Goal: Task Accomplishment & Management: Manage account settings

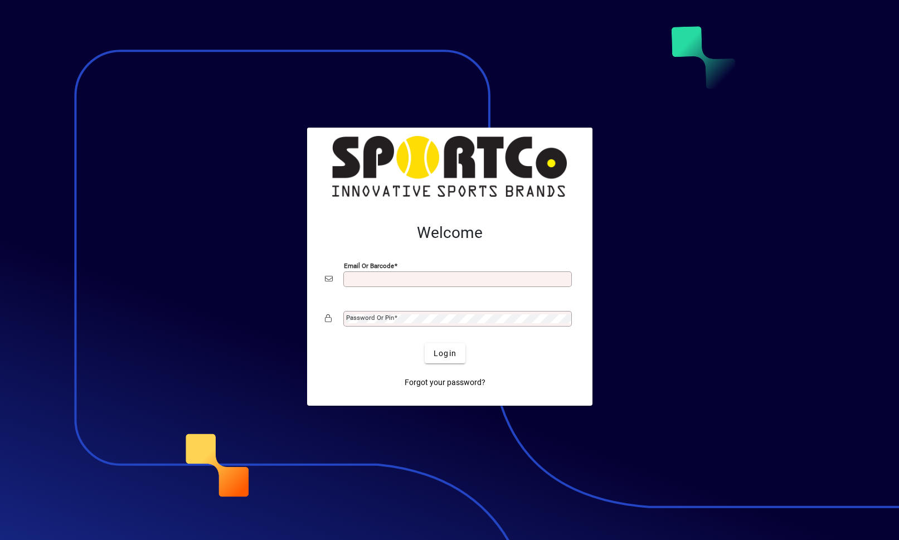
scroll to position [124, 0]
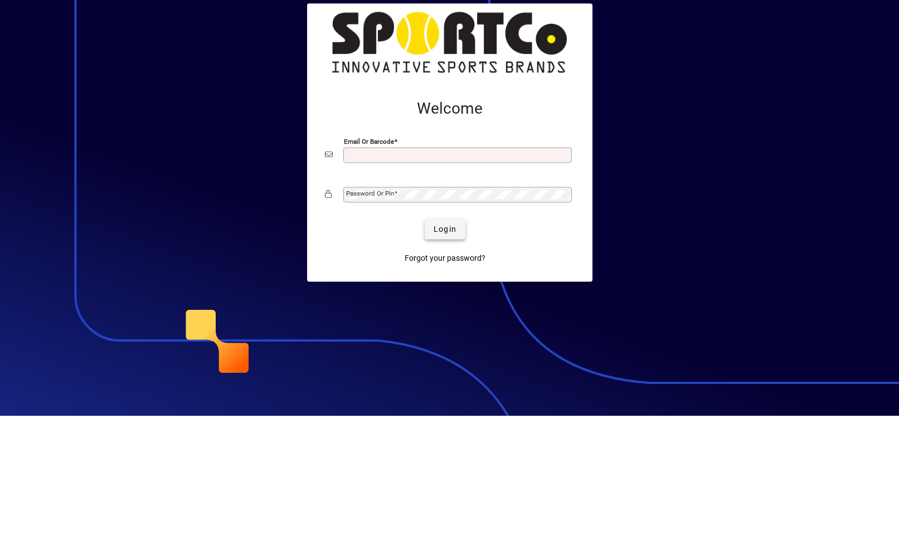
click at [460, 340] on span "submit" at bounding box center [444, 353] width 41 height 27
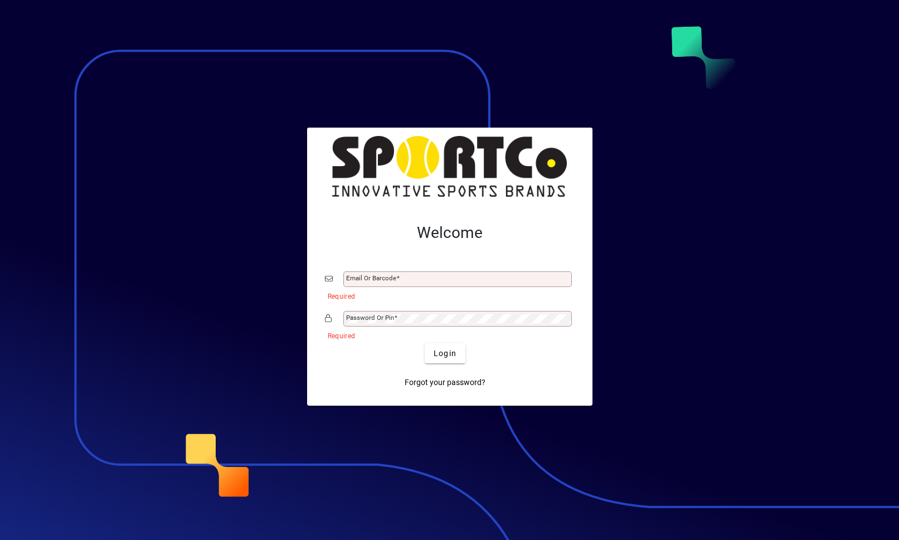
click at [380, 274] on mat-label "Email or Barcode" at bounding box center [371, 278] width 50 height 8
click at [380, 275] on input "Email or Barcode" at bounding box center [458, 279] width 225 height 9
type input "**********"
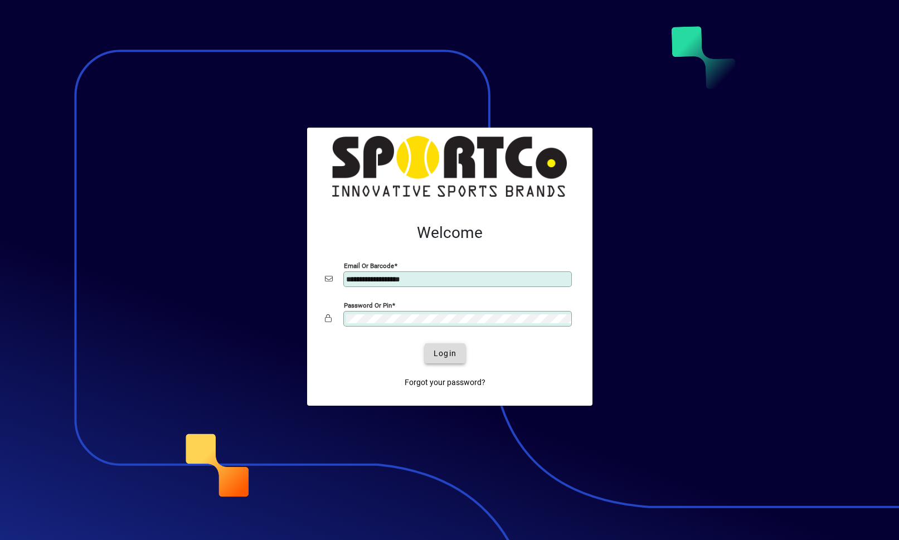
click at [458, 349] on span "submit" at bounding box center [444, 353] width 41 height 27
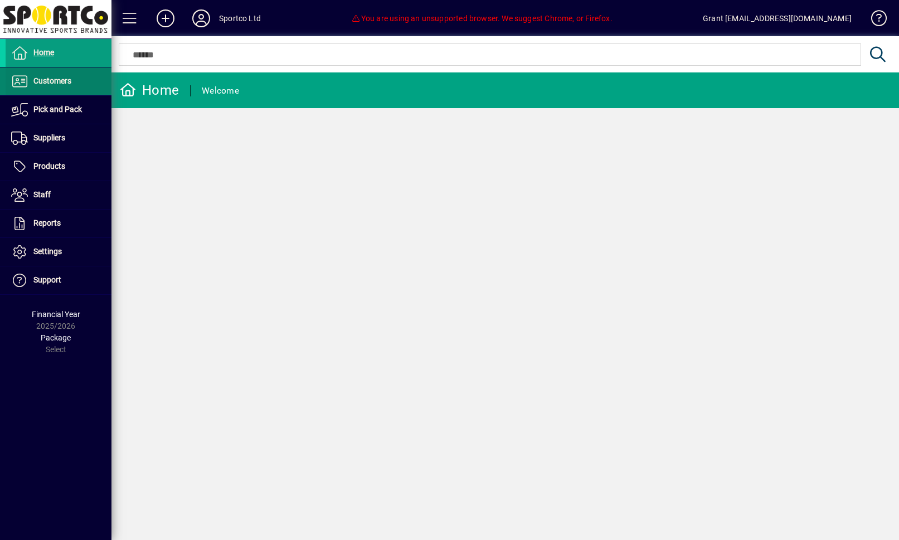
click at [54, 92] on span at bounding box center [59, 81] width 106 height 27
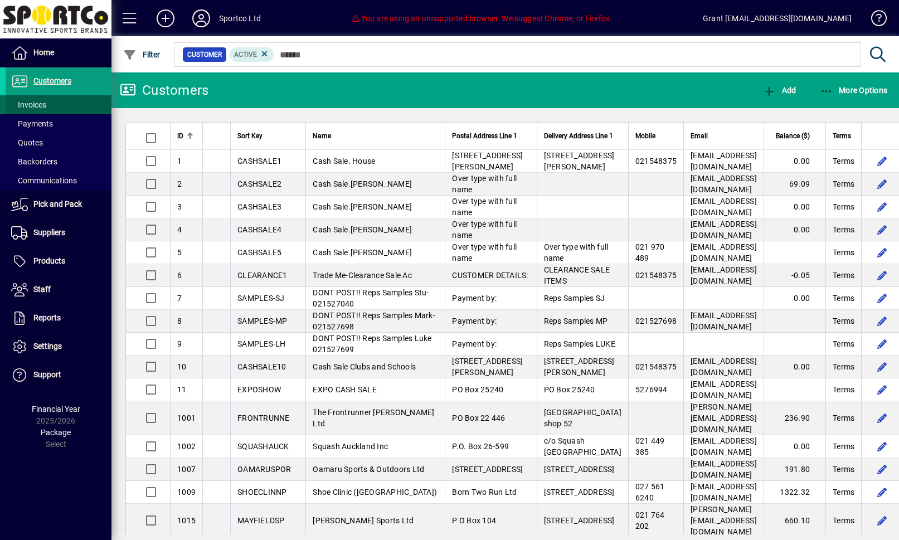
click at [33, 108] on span "Invoices" at bounding box center [28, 104] width 35 height 9
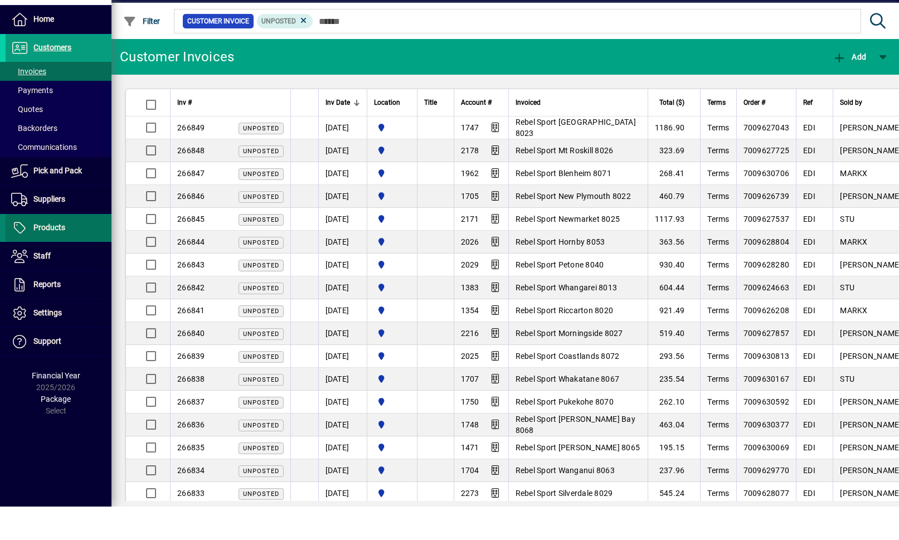
click at [60, 256] on span "Products" at bounding box center [49, 260] width 32 height 9
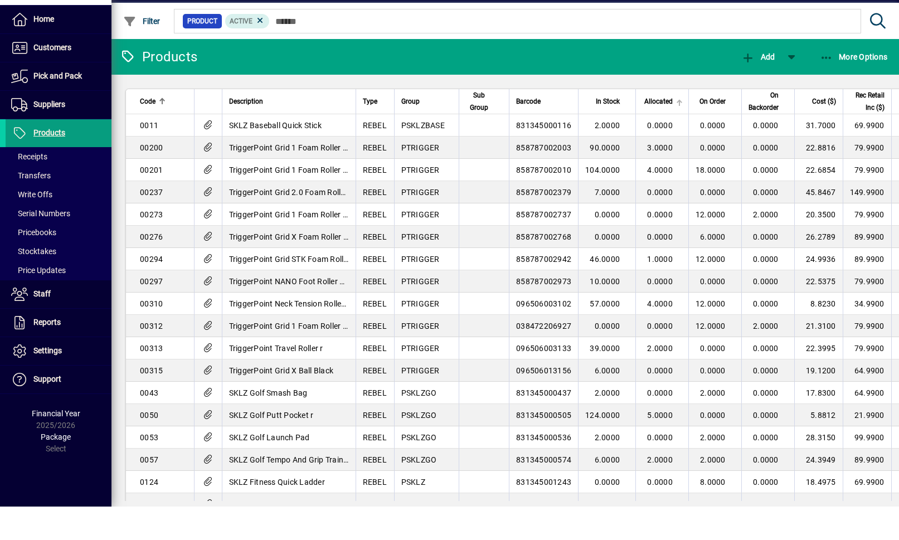
click at [672, 129] on span "Allocated" at bounding box center [658, 135] width 28 height 12
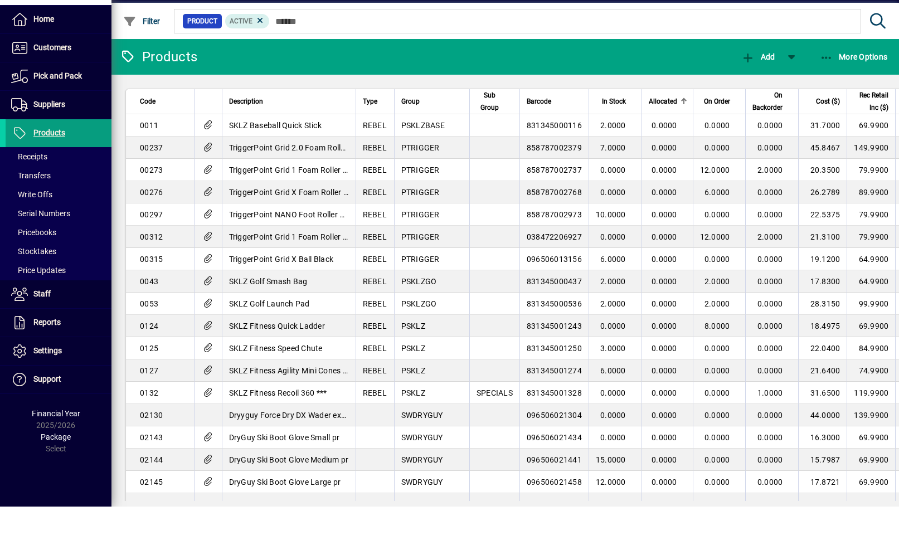
click at [710, 123] on th "On Order" at bounding box center [718, 135] width 53 height 25
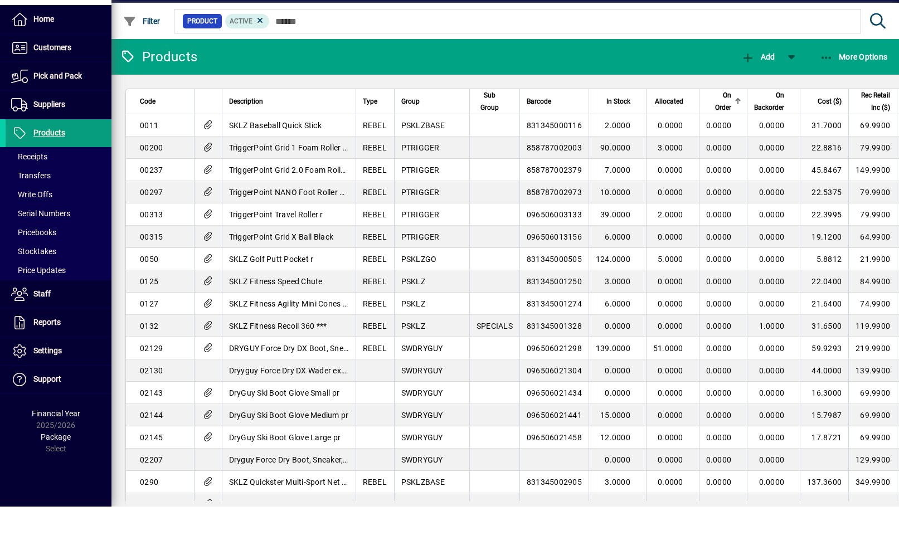
click at [711, 123] on th "On Order" at bounding box center [723, 135] width 48 height 25
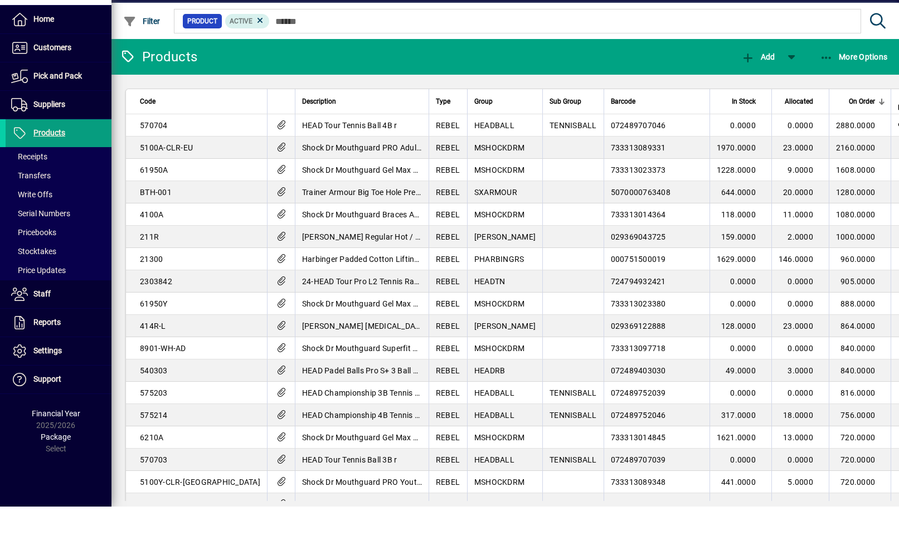
click at [816, 133] on div at bounding box center [819, 136] width 7 height 7
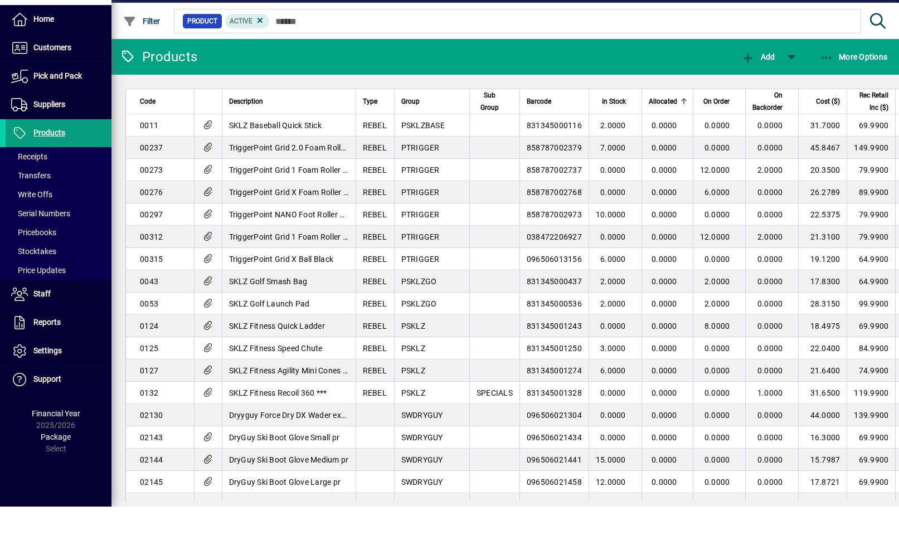
click at [687, 129] on div "Allocated" at bounding box center [667, 135] width 38 height 12
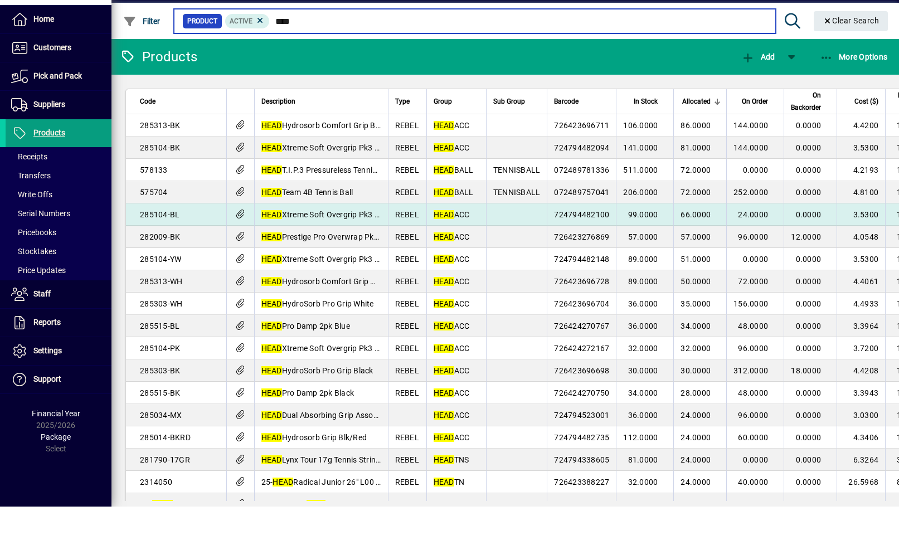
type input "****"
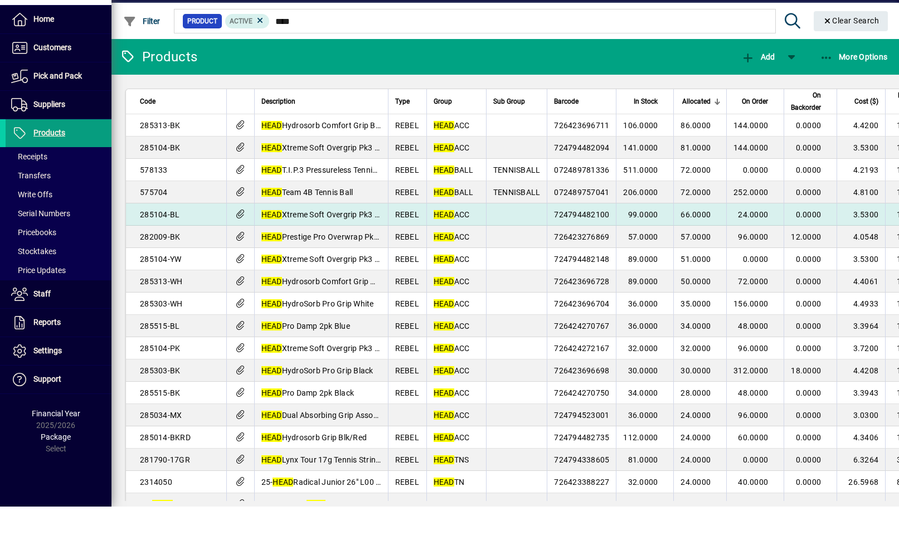
click at [760, 237] on td "24.0000" at bounding box center [754, 248] width 57 height 22
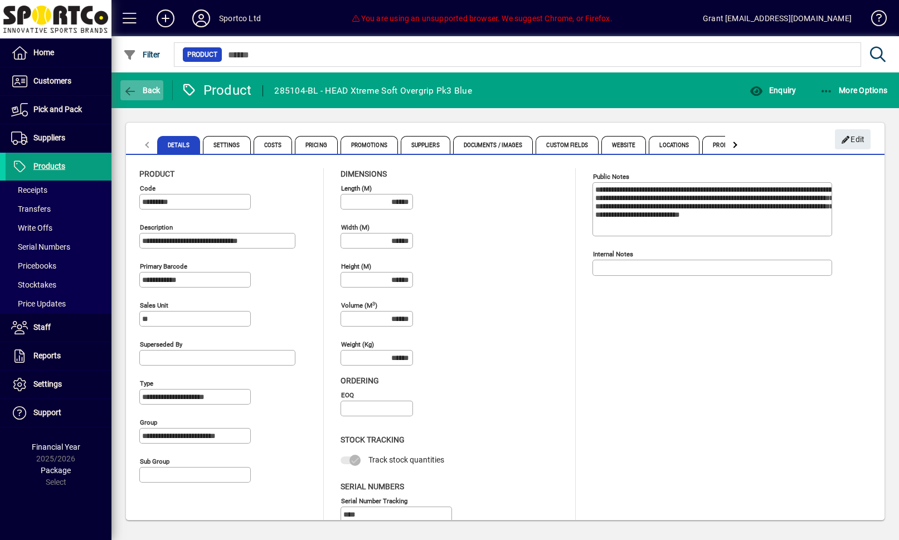
click at [140, 86] on span "Back" at bounding box center [141, 90] width 37 height 9
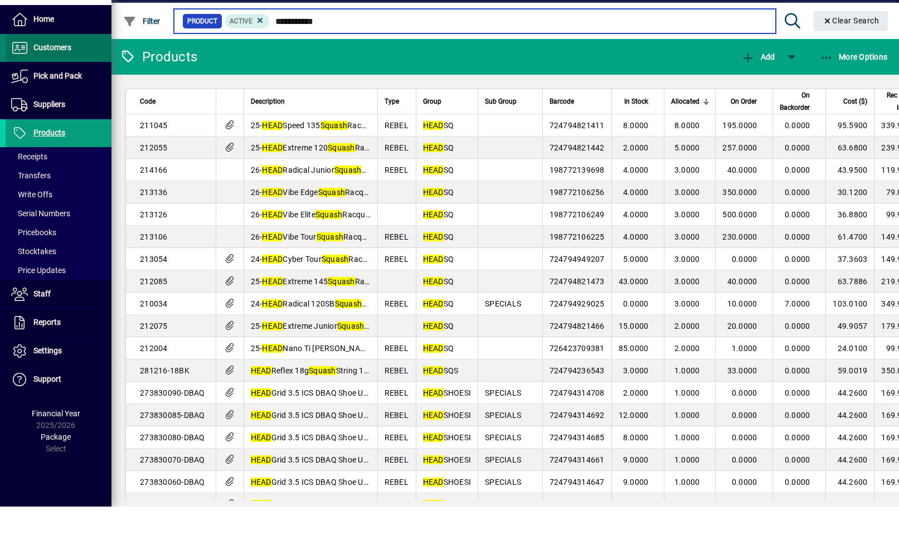
type input "**********"
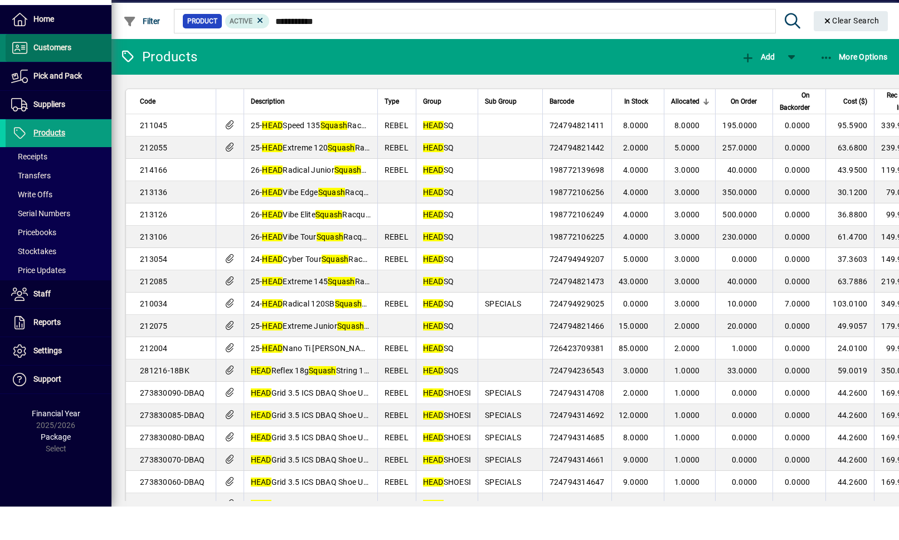
click at [69, 76] on span "Customers" at bounding box center [52, 80] width 38 height 9
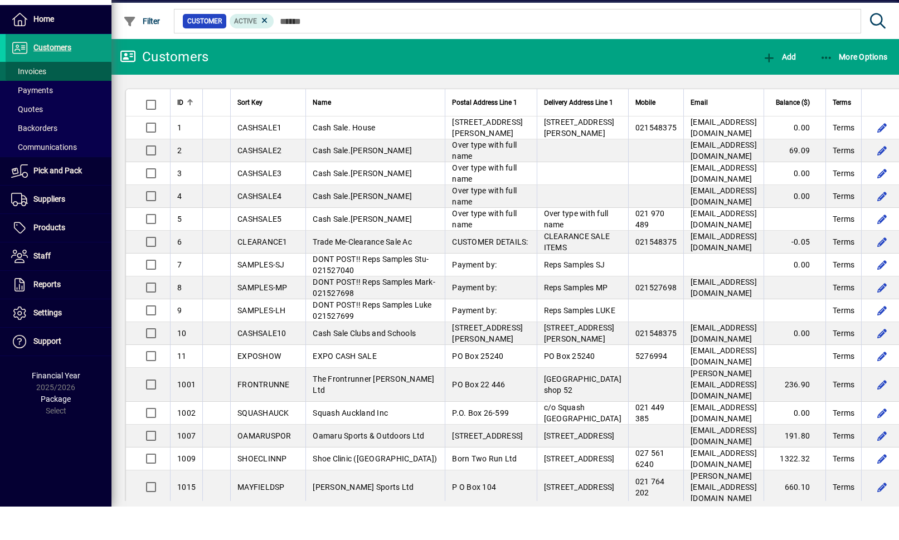
click at [44, 100] on span "Invoices" at bounding box center [28, 104] width 35 height 9
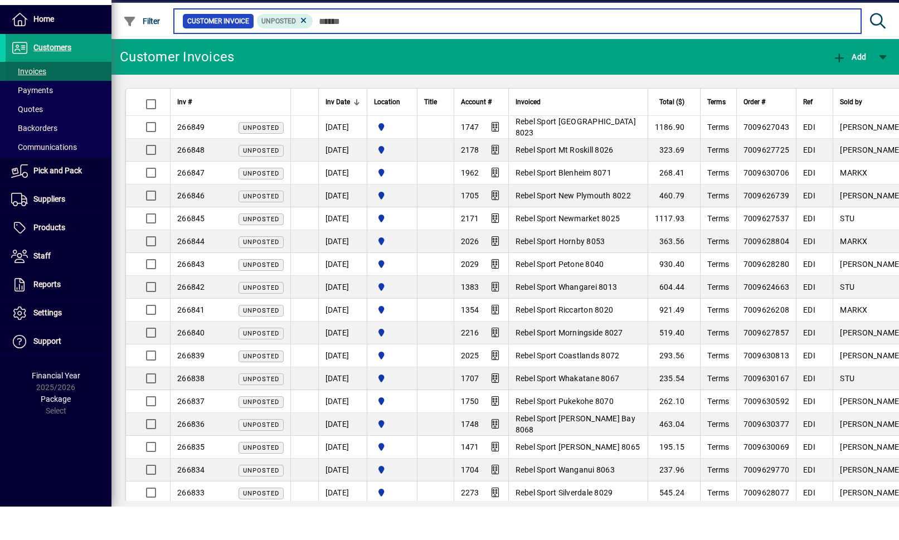
scroll to position [1, 0]
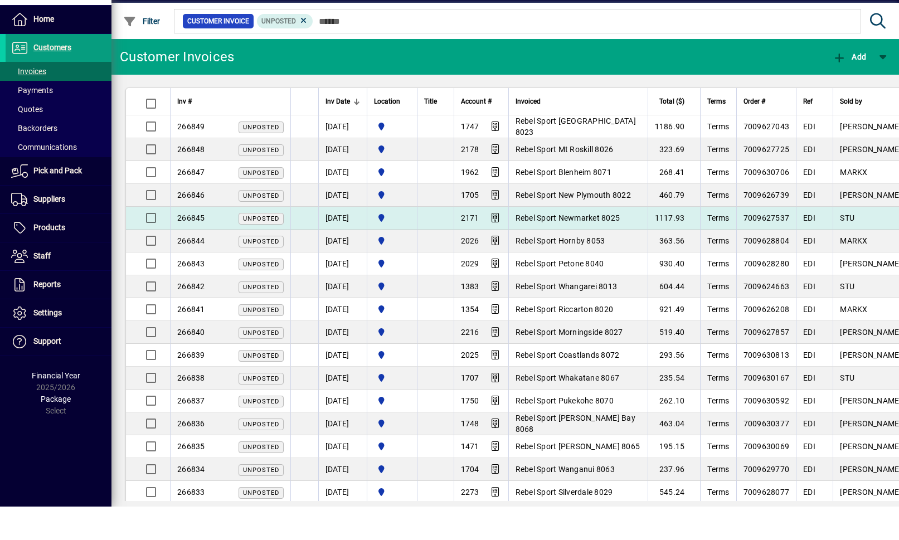
click at [620, 247] on span "Rebel Sport Newmarket 8025" at bounding box center [567, 251] width 105 height 9
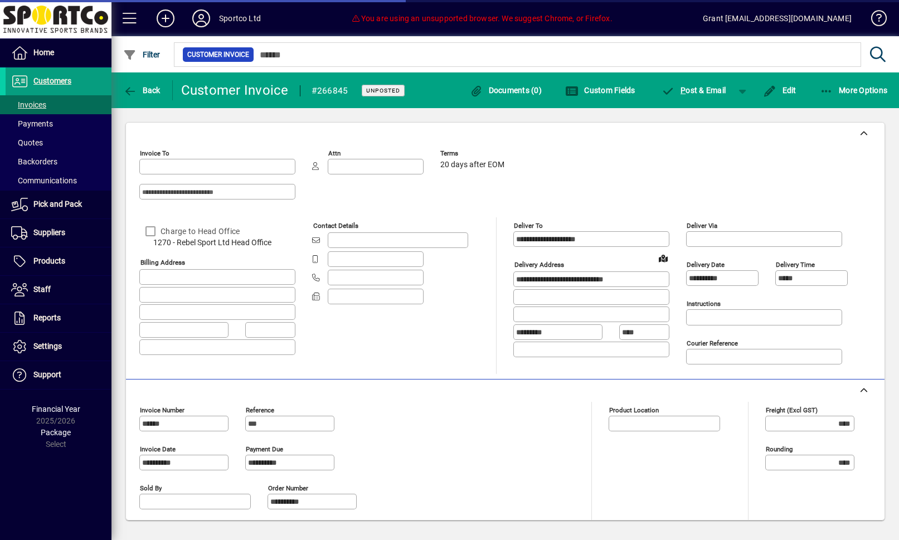
type input "**********"
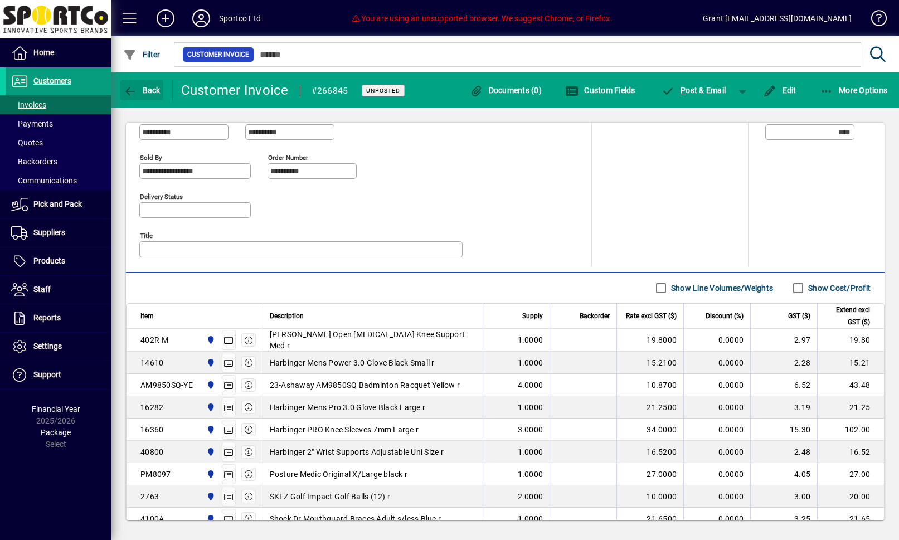
scroll to position [328, 0]
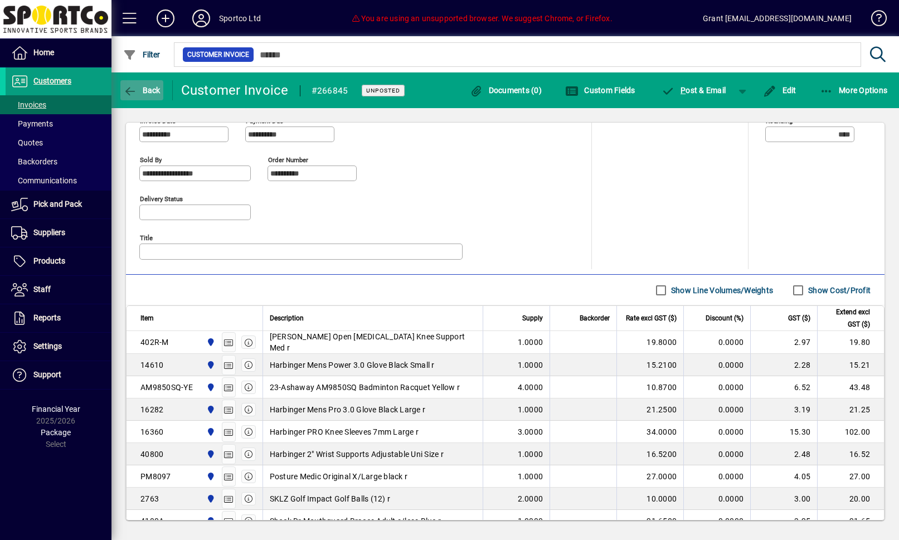
click at [131, 99] on span "button" at bounding box center [141, 90] width 43 height 27
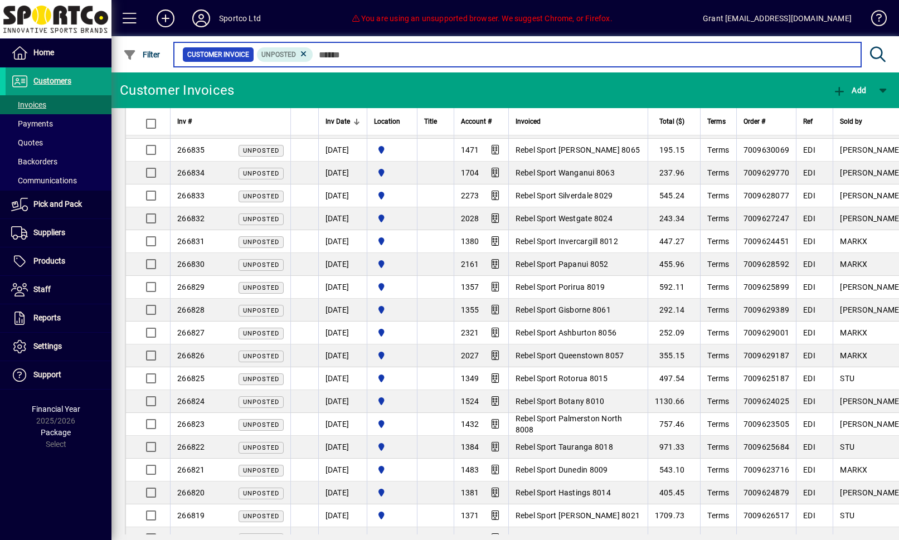
scroll to position [331, 0]
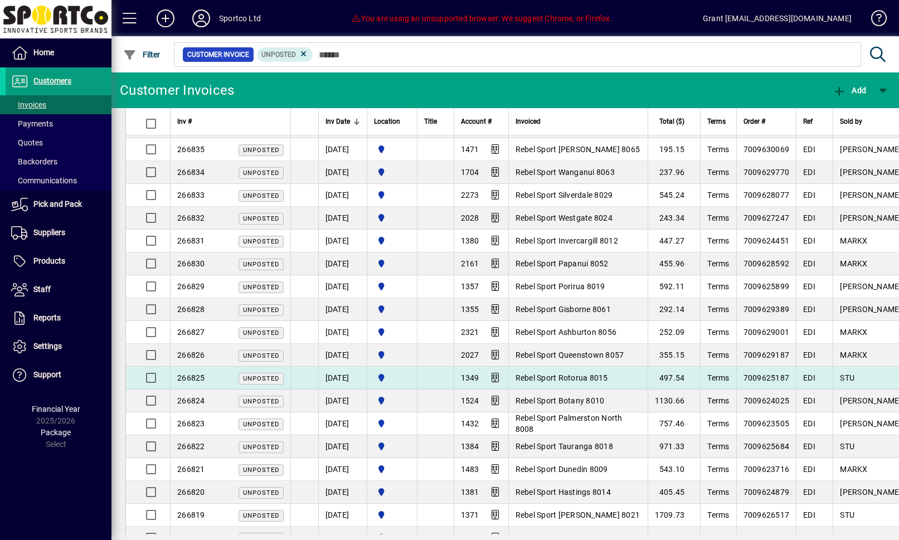
click at [608, 374] on span "Rebel Sport Rotorua 8015" at bounding box center [561, 377] width 92 height 9
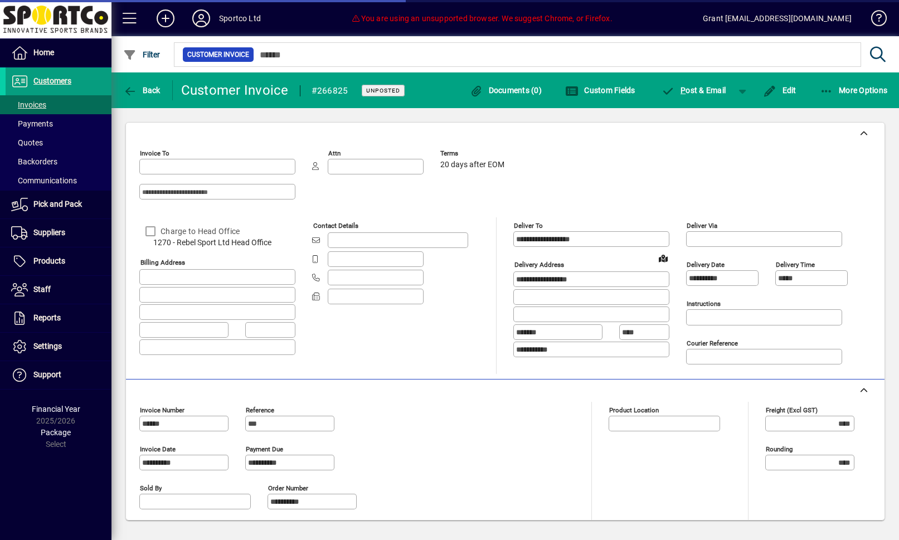
type input "**********"
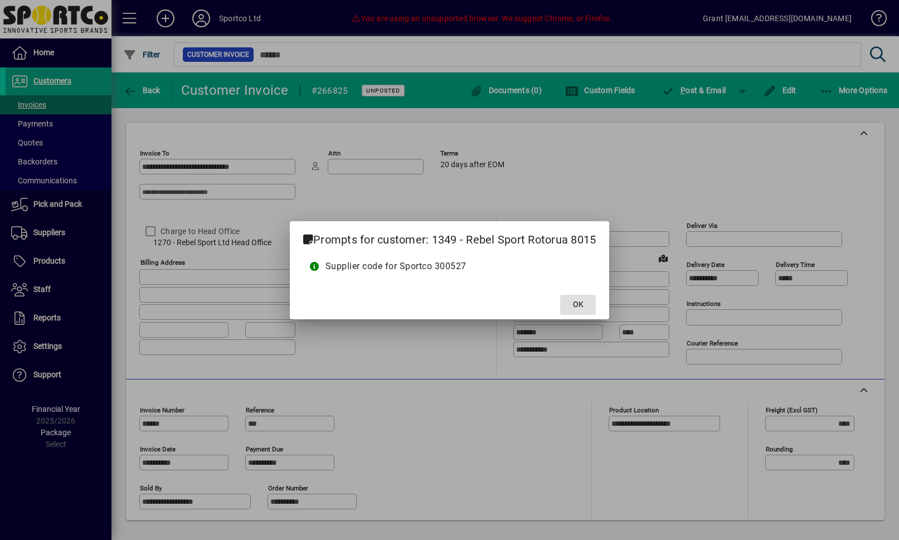
click at [583, 295] on span at bounding box center [578, 304] width 36 height 27
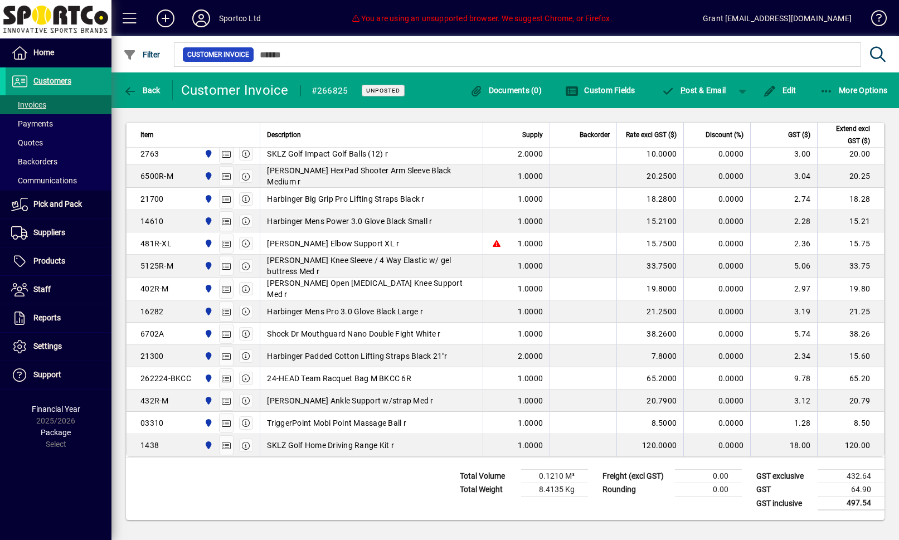
scroll to position [516, 0]
